Goal: Check status: Check status

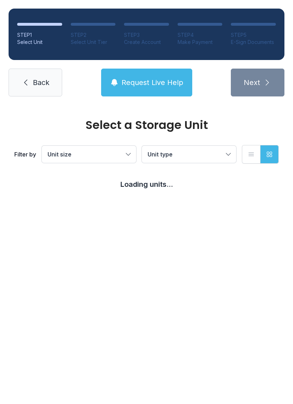
click at [30, 81] on link "Back" at bounding box center [36, 83] width 54 height 28
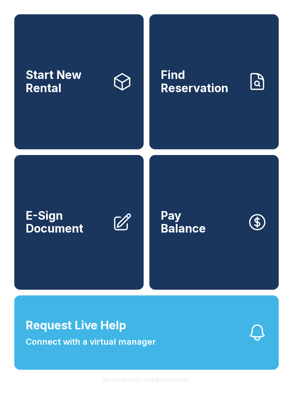
click at [248, 90] on icon at bounding box center [257, 82] width 20 height 20
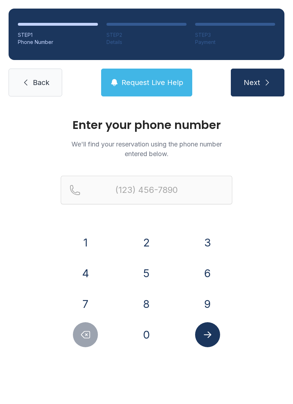
click at [209, 242] on button "3" at bounding box center [207, 242] width 25 height 25
click at [208, 273] on button "6" at bounding box center [207, 273] width 25 height 25
click at [145, 332] on button "0" at bounding box center [146, 334] width 25 height 25
click at [213, 240] on button "3" at bounding box center [207, 242] width 25 height 25
click at [149, 237] on button "2" at bounding box center [146, 242] width 25 height 25
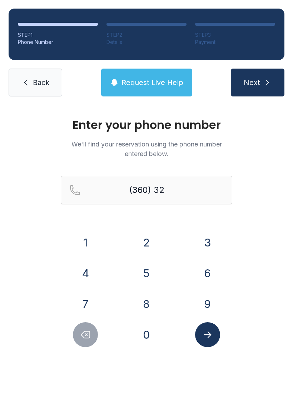
click at [150, 340] on button "0" at bounding box center [146, 334] width 25 height 25
click at [84, 236] on button "1" at bounding box center [85, 242] width 25 height 25
click at [153, 342] on button "0" at bounding box center [146, 334] width 25 height 25
click at [147, 305] on button "8" at bounding box center [146, 304] width 25 height 25
click at [153, 238] on button "2" at bounding box center [146, 242] width 25 height 25
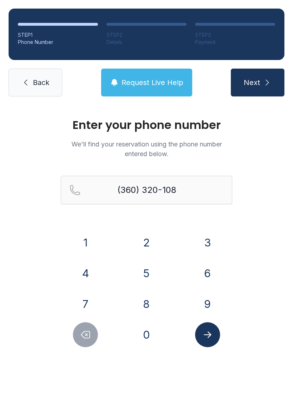
type input "[PHONE_NUMBER]"
click at [215, 341] on button "Submit lookup form" at bounding box center [207, 334] width 25 height 25
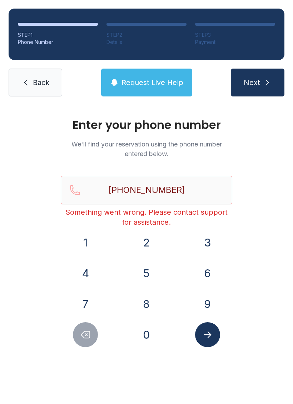
click at [48, 86] on span "Back" at bounding box center [41, 83] width 16 height 10
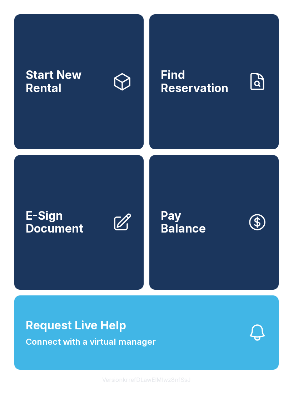
click at [90, 253] on link "E-Sign Document" at bounding box center [78, 222] width 129 height 135
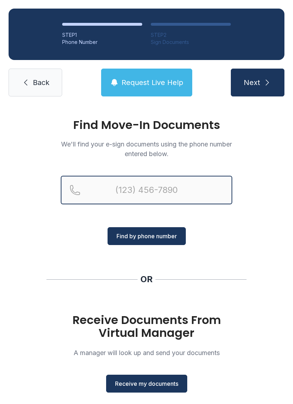
click at [184, 191] on input "Reservation phone number" at bounding box center [147, 190] width 172 height 29
type input "[PHONE_NUMBER]"
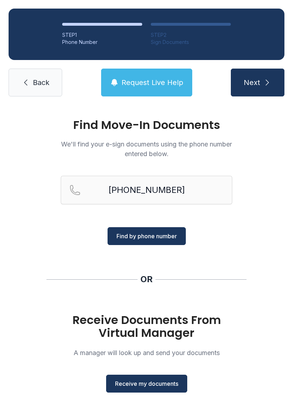
click at [176, 237] on span "Find by phone number" at bounding box center [147, 236] width 60 height 9
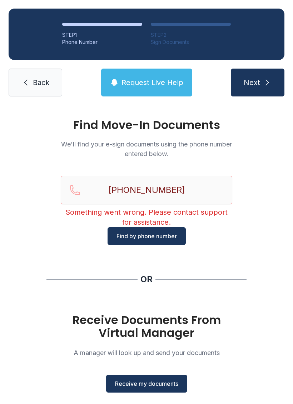
click at [44, 87] on span "Back" at bounding box center [41, 83] width 16 height 10
